Goal: Task Accomplishment & Management: Complete application form

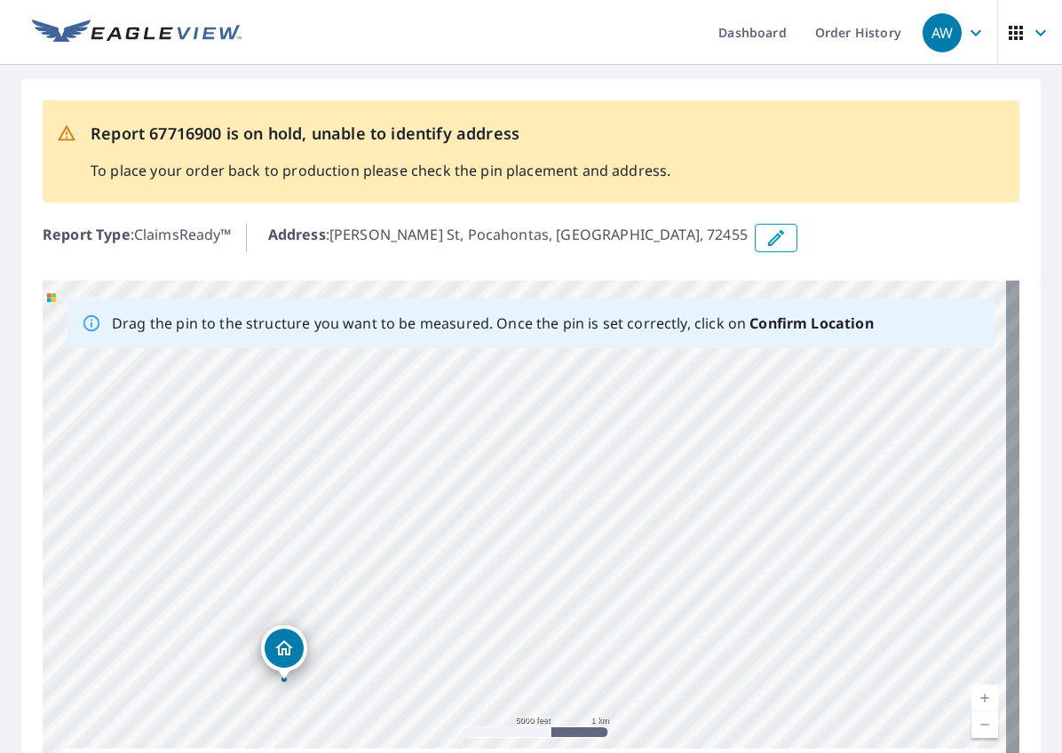
drag, startPoint x: 800, startPoint y: 542, endPoint x: 401, endPoint y: 709, distance: 432.2
click at [401, 709] on div "[PERSON_NAME] St Pocahontas, AR 72455" at bounding box center [531, 559] width 977 height 557
drag, startPoint x: 289, startPoint y: 653, endPoint x: 472, endPoint y: 382, distance: 327.3
drag, startPoint x: 636, startPoint y: 461, endPoint x: 747, endPoint y: 661, distance: 229.3
click at [747, 661] on div "[PERSON_NAME] St Pocahontas, AR 72455" at bounding box center [531, 559] width 977 height 557
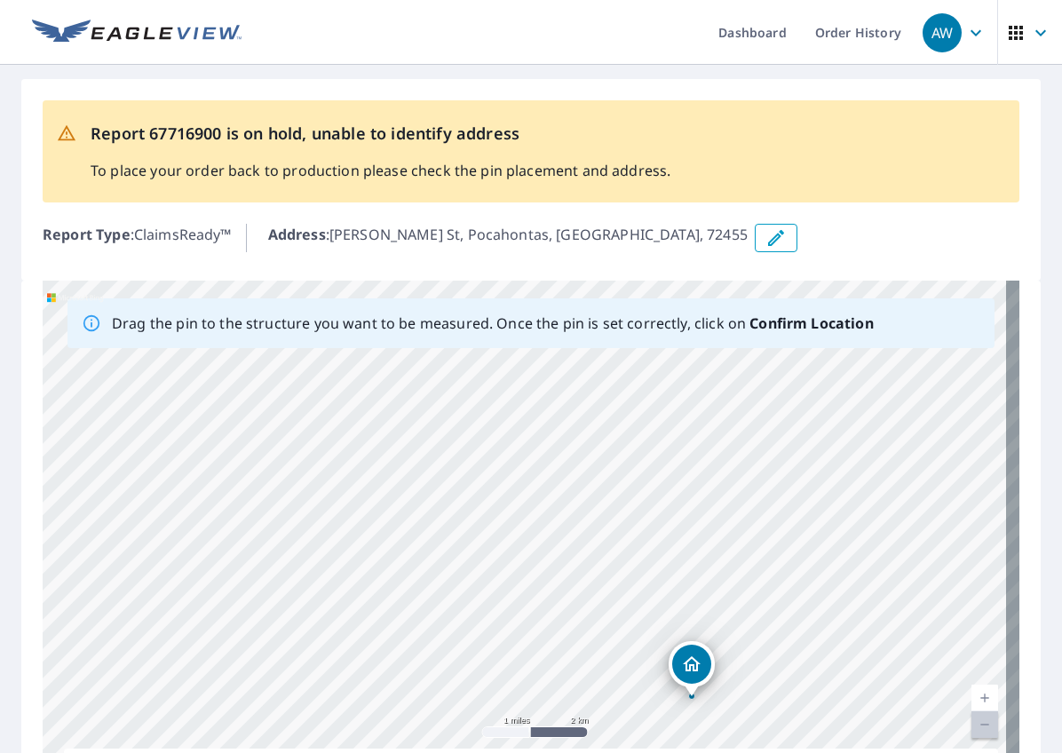
click at [770, 638] on div "[PERSON_NAME] St Pocahontas, AR 72455" at bounding box center [531, 559] width 977 height 557
drag, startPoint x: 692, startPoint y: 671, endPoint x: 717, endPoint y: 409, distance: 263.2
click at [717, 409] on div "[PERSON_NAME] St Pocahontas, AR 72455" at bounding box center [531, 559] width 977 height 557
click at [765, 236] on icon "button" at bounding box center [775, 237] width 21 height 21
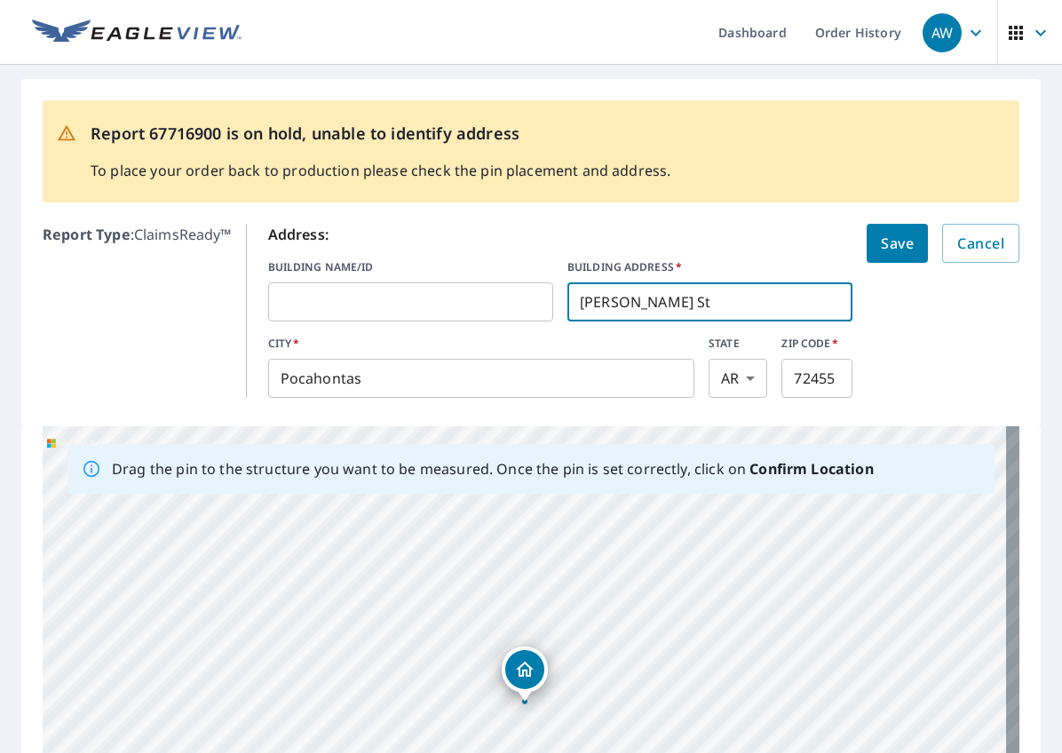
drag, startPoint x: 693, startPoint y: 306, endPoint x: 413, endPoint y: 326, distance: 280.4
click at [413, 321] on div "BUILDING NAME/ID ​ BUILDING ADDRESS   * [PERSON_NAME][GEOGRAPHIC_DATA]" at bounding box center [560, 290] width 585 height 62
type input "477 [PERSON_NAME][GEOGRAPHIC_DATA]"
click at [788, 245] on span "Save" at bounding box center [897, 243] width 33 height 25
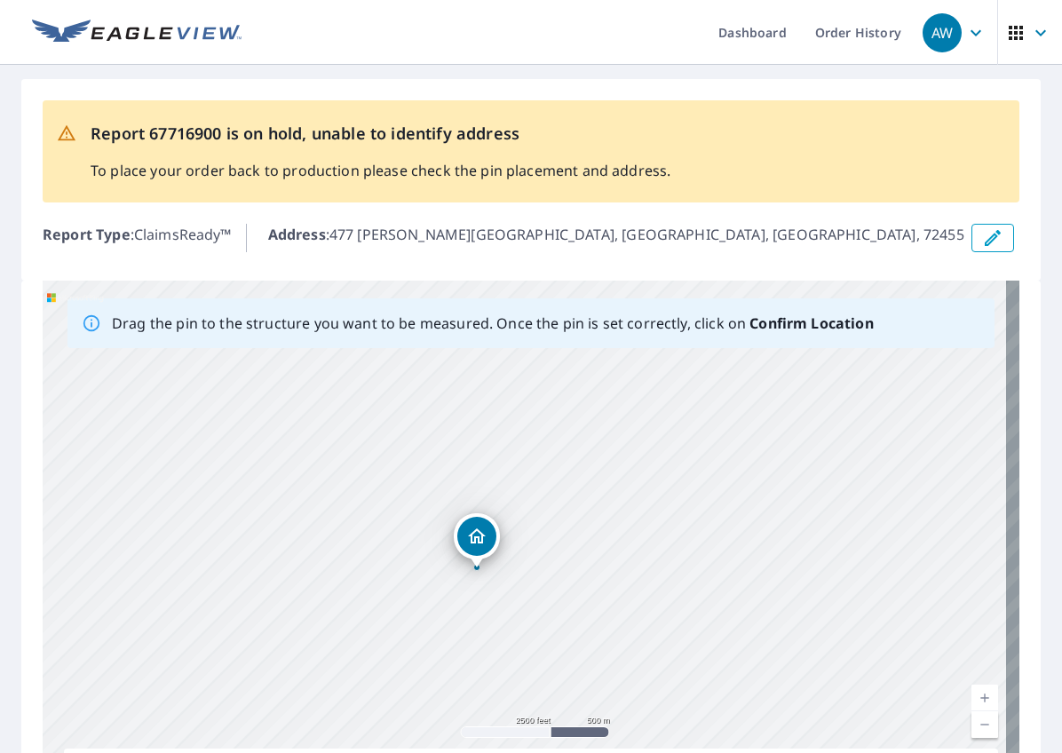
drag, startPoint x: 410, startPoint y: 515, endPoint x: 725, endPoint y: 569, distance: 318.9
click at [725, 569] on div "477 [PERSON_NAME][GEOGRAPHIC_DATA] [GEOGRAPHIC_DATA], AR 72455" at bounding box center [531, 559] width 977 height 557
drag, startPoint x: 468, startPoint y: 527, endPoint x: 644, endPoint y: 497, distance: 178.4
click at [644, 497] on div "477 [PERSON_NAME][GEOGRAPHIC_DATA] [GEOGRAPHIC_DATA], AR 72455" at bounding box center [531, 559] width 977 height 557
drag, startPoint x: 771, startPoint y: 485, endPoint x: 820, endPoint y: 344, distance: 149.7
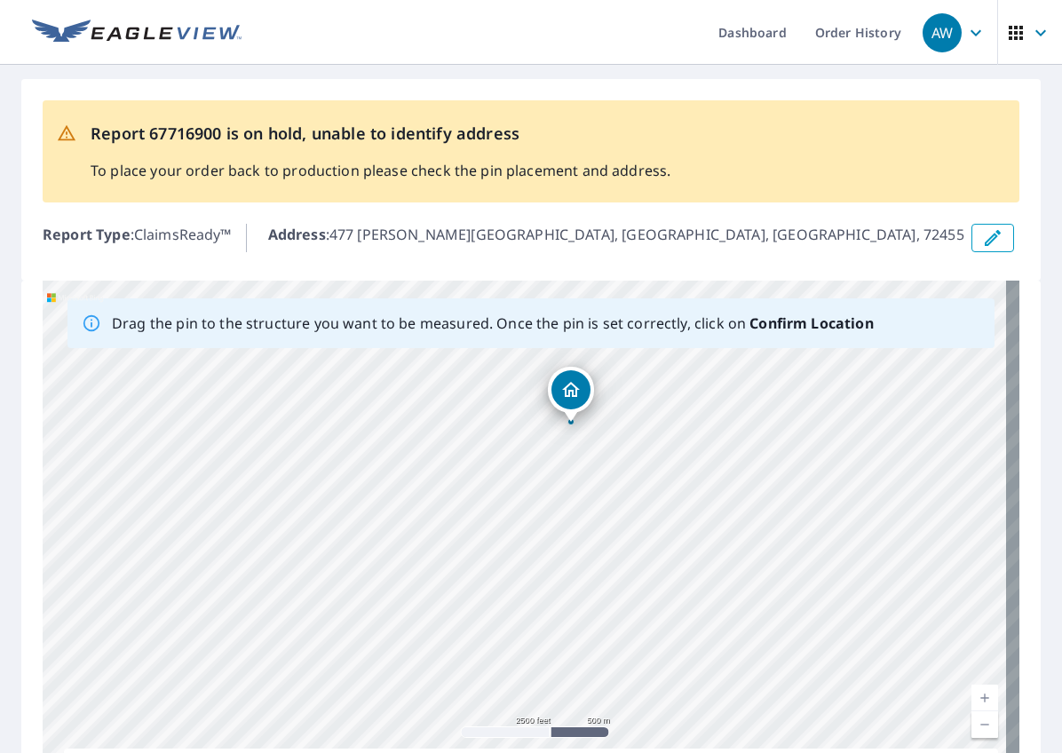
click at [788, 344] on div "Drag the pin to the structure you want to be measured. Once the pin is set corr…" at bounding box center [531, 559] width 977 height 557
click at [788, 366] on div "477 [PERSON_NAME][GEOGRAPHIC_DATA] [GEOGRAPHIC_DATA], AR 72455" at bounding box center [531, 559] width 977 height 557
drag, startPoint x: 579, startPoint y: 413, endPoint x: 539, endPoint y: 579, distance: 170.8
click at [539, 579] on div "477 [PERSON_NAME][GEOGRAPHIC_DATA] [GEOGRAPHIC_DATA], AR 72455" at bounding box center [531, 559] width 977 height 557
drag, startPoint x: 438, startPoint y: 539, endPoint x: 868, endPoint y: 655, distance: 446.1
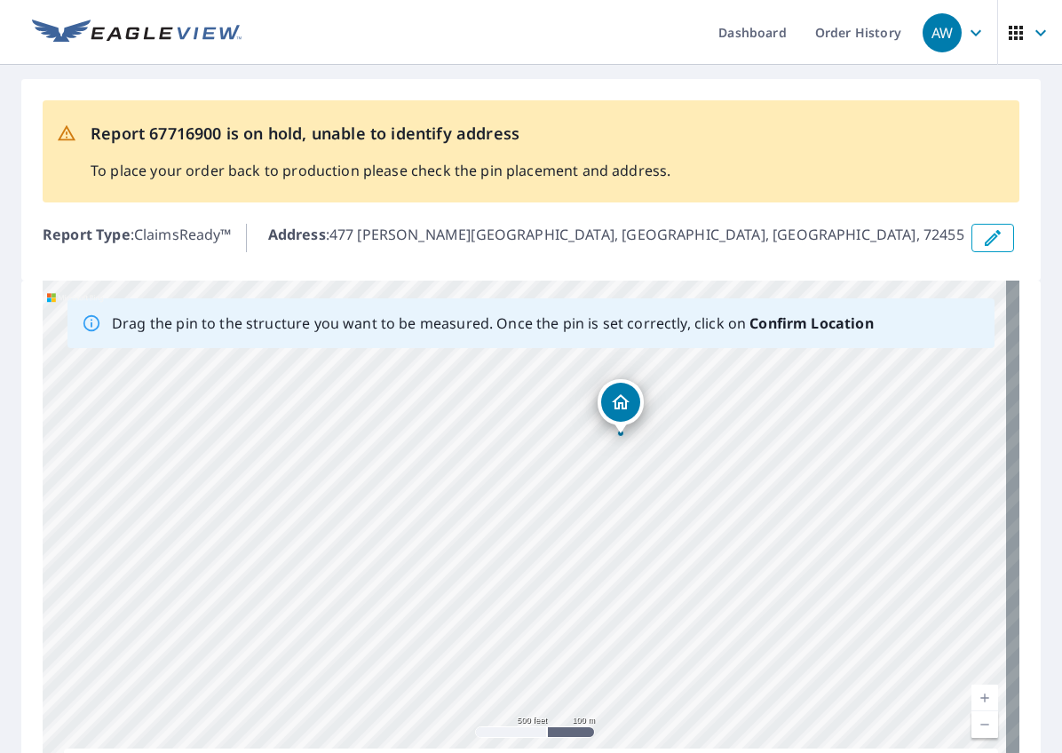
click at [788, 655] on div "477 [PERSON_NAME][GEOGRAPHIC_DATA] [GEOGRAPHIC_DATA], AR 72455" at bounding box center [531, 559] width 977 height 557
drag, startPoint x: 619, startPoint y: 400, endPoint x: 596, endPoint y: 508, distance: 110.8
click at [596, 508] on div "477 [PERSON_NAME][GEOGRAPHIC_DATA] [GEOGRAPHIC_DATA], AR 72455" at bounding box center [531, 559] width 977 height 557
drag, startPoint x: 333, startPoint y: 590, endPoint x: 936, endPoint y: 590, distance: 602.9
click at [788, 590] on div "477 [PERSON_NAME][GEOGRAPHIC_DATA] [GEOGRAPHIC_DATA], AR 72455" at bounding box center [531, 559] width 977 height 557
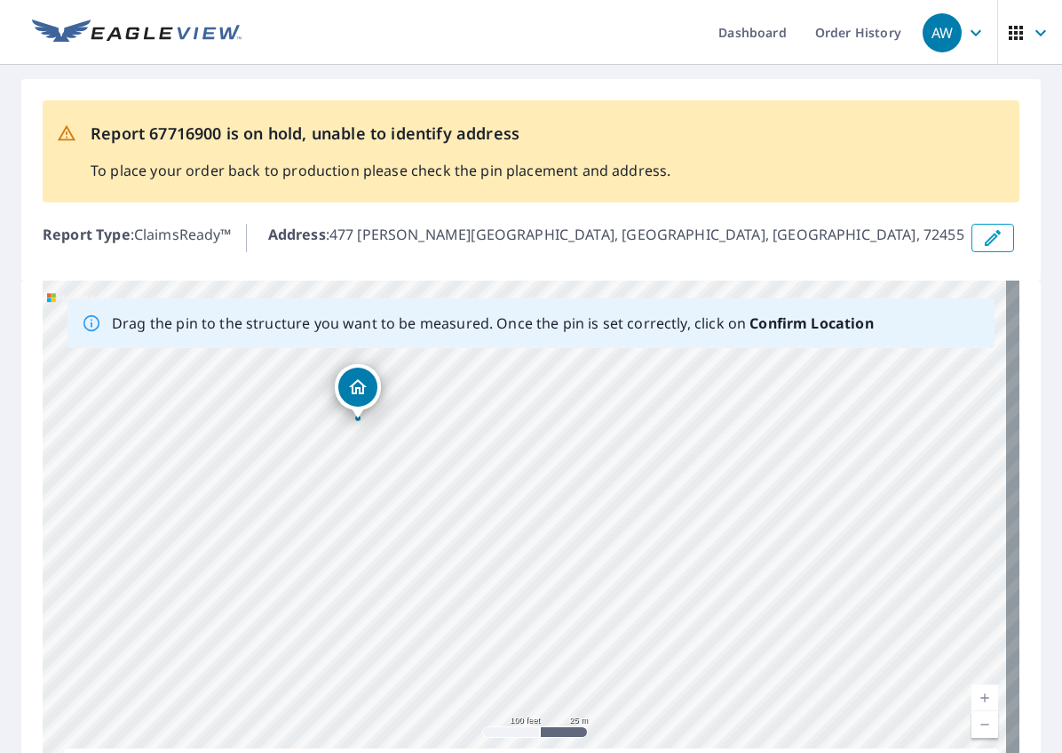
drag, startPoint x: 972, startPoint y: 398, endPoint x: 354, endPoint y: 390, distance: 618.0
click at [354, 390] on div "477 [PERSON_NAME][GEOGRAPHIC_DATA] [GEOGRAPHIC_DATA], AR 72455" at bounding box center [531, 559] width 977 height 557
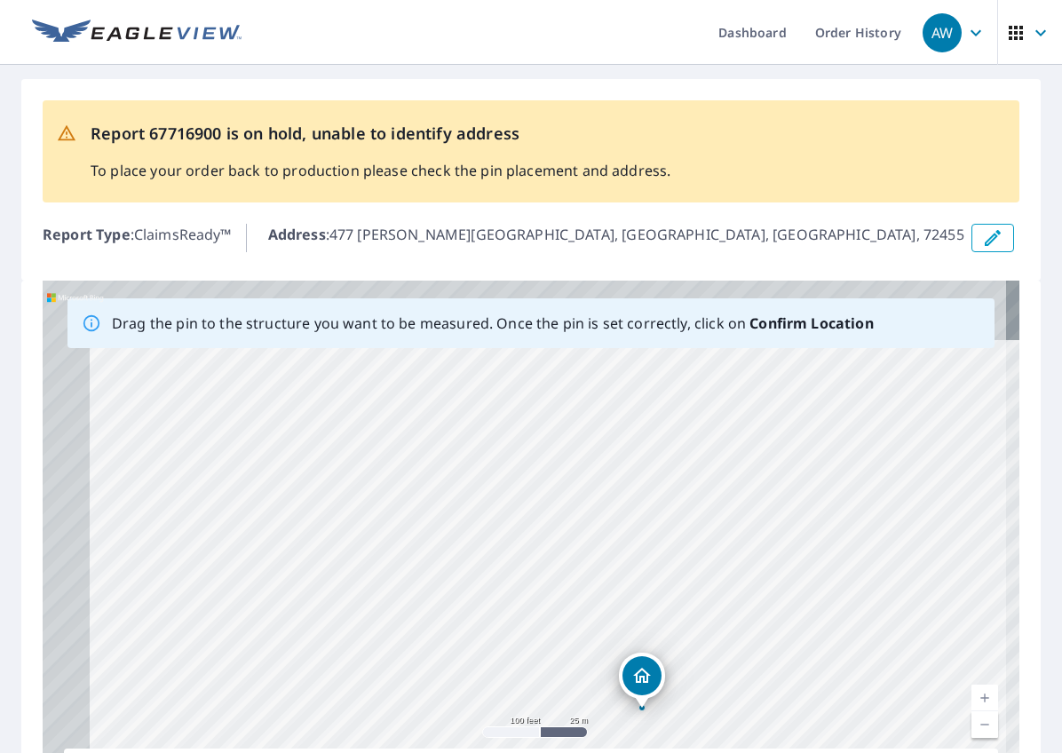
drag, startPoint x: 589, startPoint y: 432, endPoint x: 706, endPoint y: 584, distance: 191.8
click at [706, 584] on div "477 [PERSON_NAME][GEOGRAPHIC_DATA] [GEOGRAPHIC_DATA], AR 72455" at bounding box center [531, 559] width 977 height 557
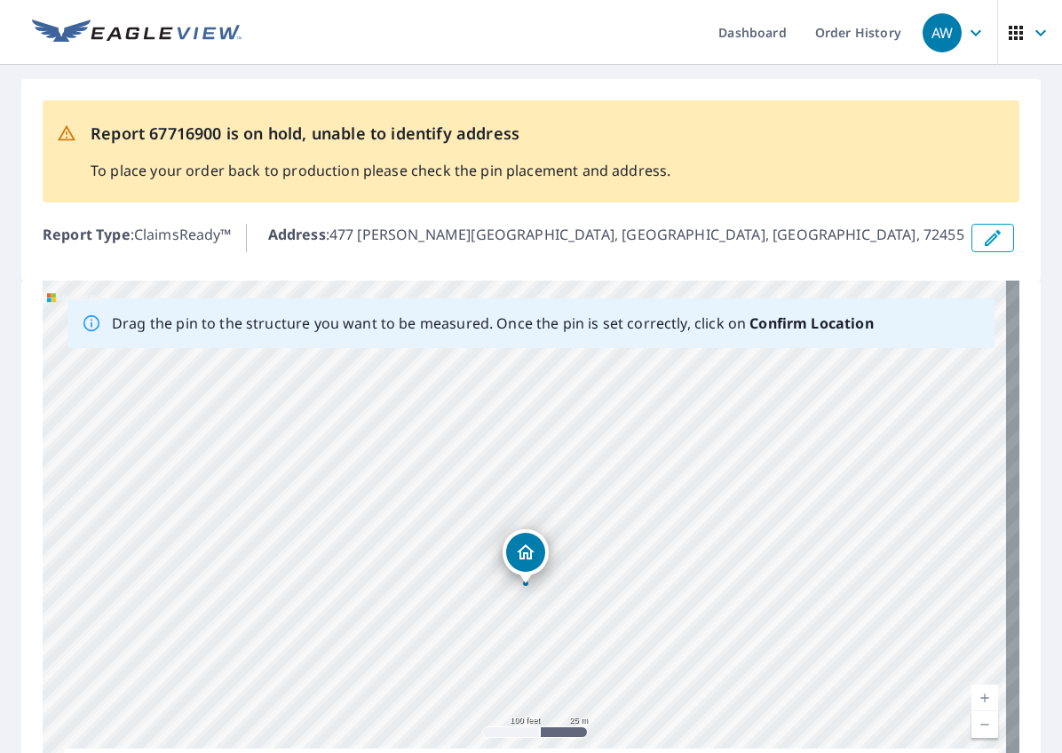
drag, startPoint x: 636, startPoint y: 674, endPoint x: 519, endPoint y: 550, distance: 170.2
click at [519, 550] on div "477 [PERSON_NAME][GEOGRAPHIC_DATA] [GEOGRAPHIC_DATA], AR 72455" at bounding box center [531, 559] width 977 height 557
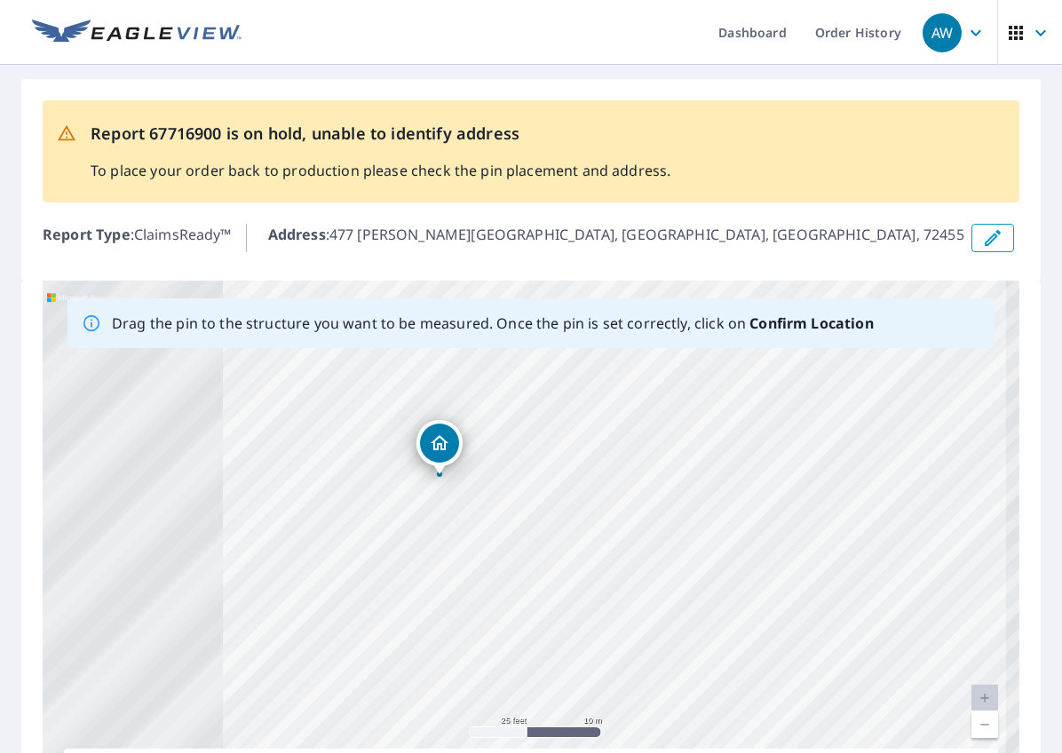
drag, startPoint x: 367, startPoint y: 491, endPoint x: 875, endPoint y: 800, distance: 595.2
click at [788, 752] on html "AW AW Dashboard Order History AW Report 67716900 is on hold, unable to identify…" at bounding box center [531, 376] width 1062 height 753
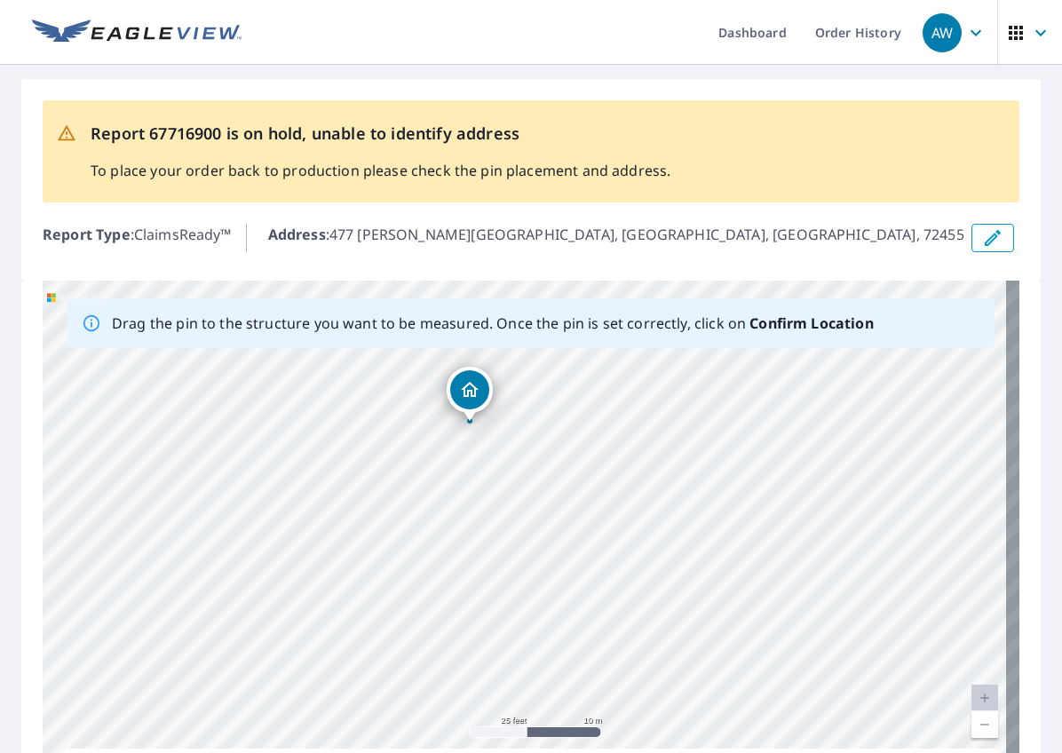
click at [788, 688] on div "477 [PERSON_NAME][GEOGRAPHIC_DATA] [GEOGRAPHIC_DATA], AR 72455" at bounding box center [531, 559] width 977 height 557
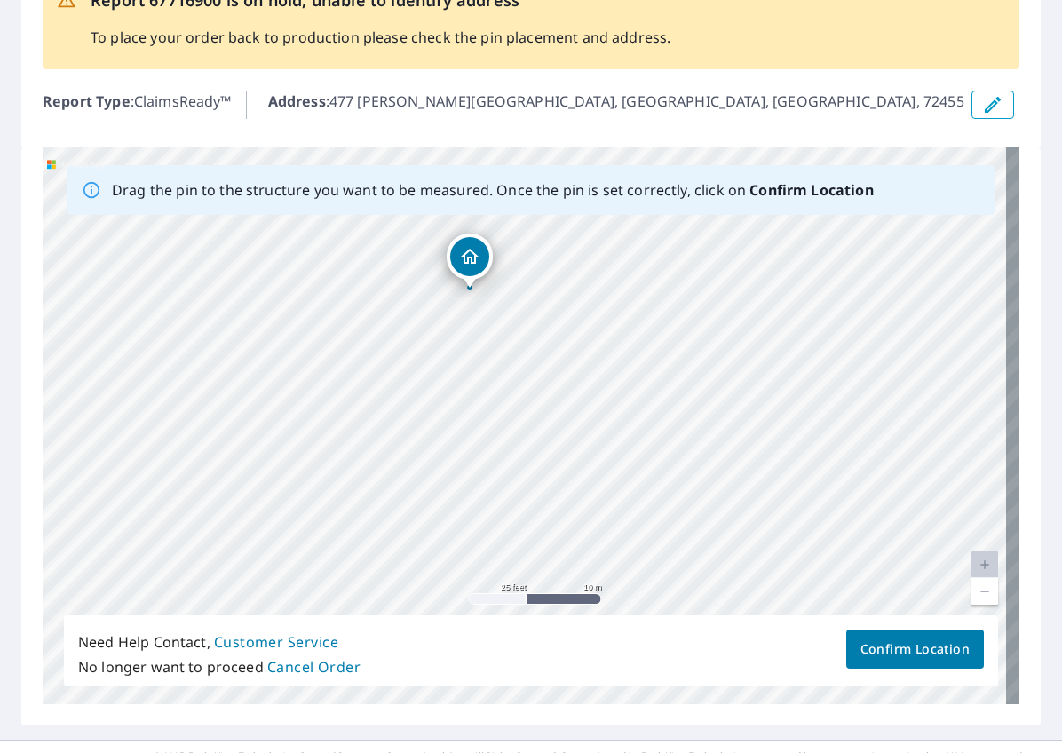
scroll to position [178, 0]
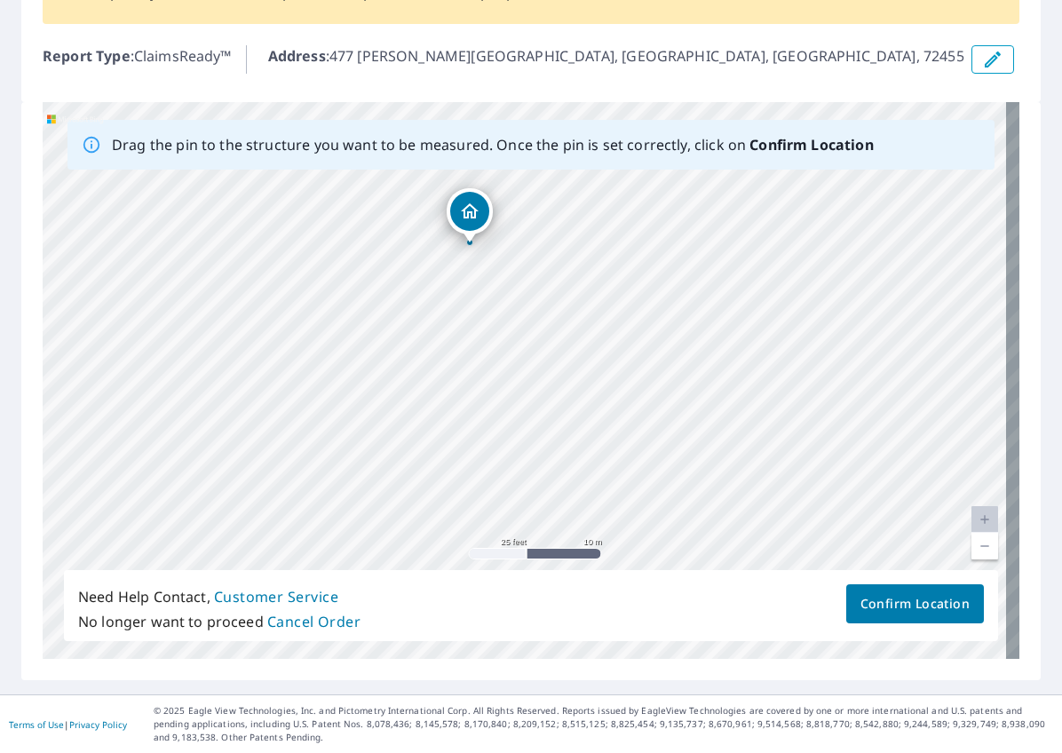
click at [788, 602] on span "Confirm Location" at bounding box center [914, 604] width 109 height 22
